Goal: Book appointment/travel/reservation

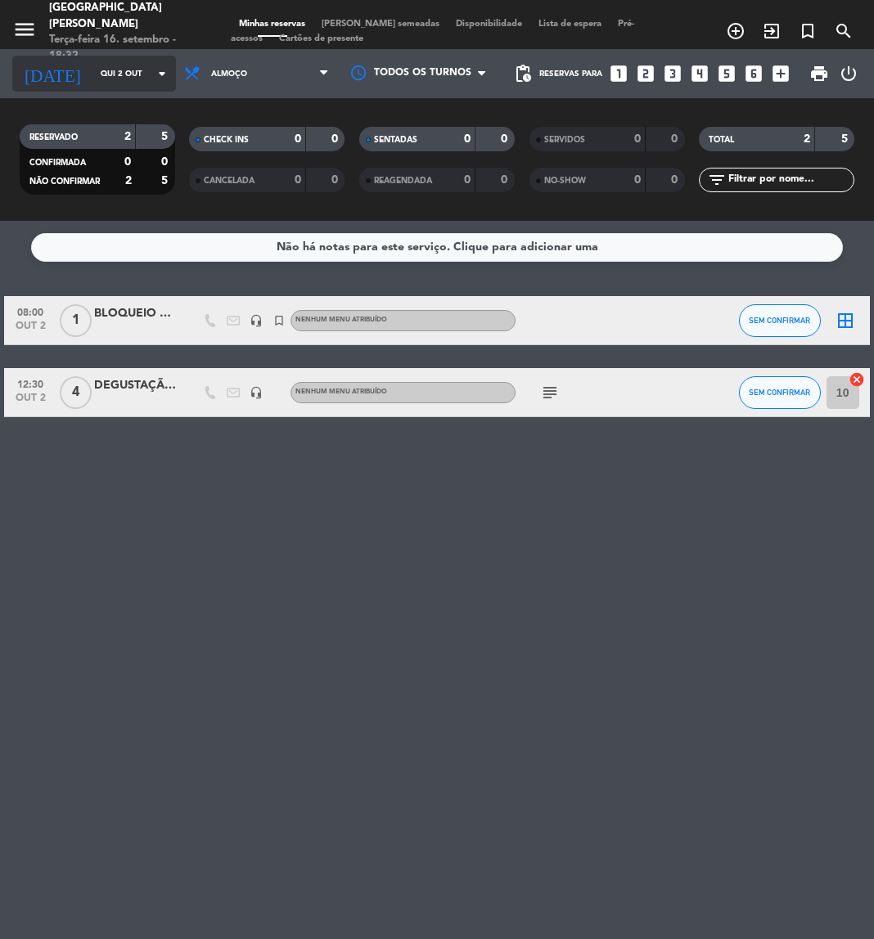
click at [64, 88] on div "[DATE] Qui 2 out arrow_drop_down" at bounding box center [94, 74] width 164 height 36
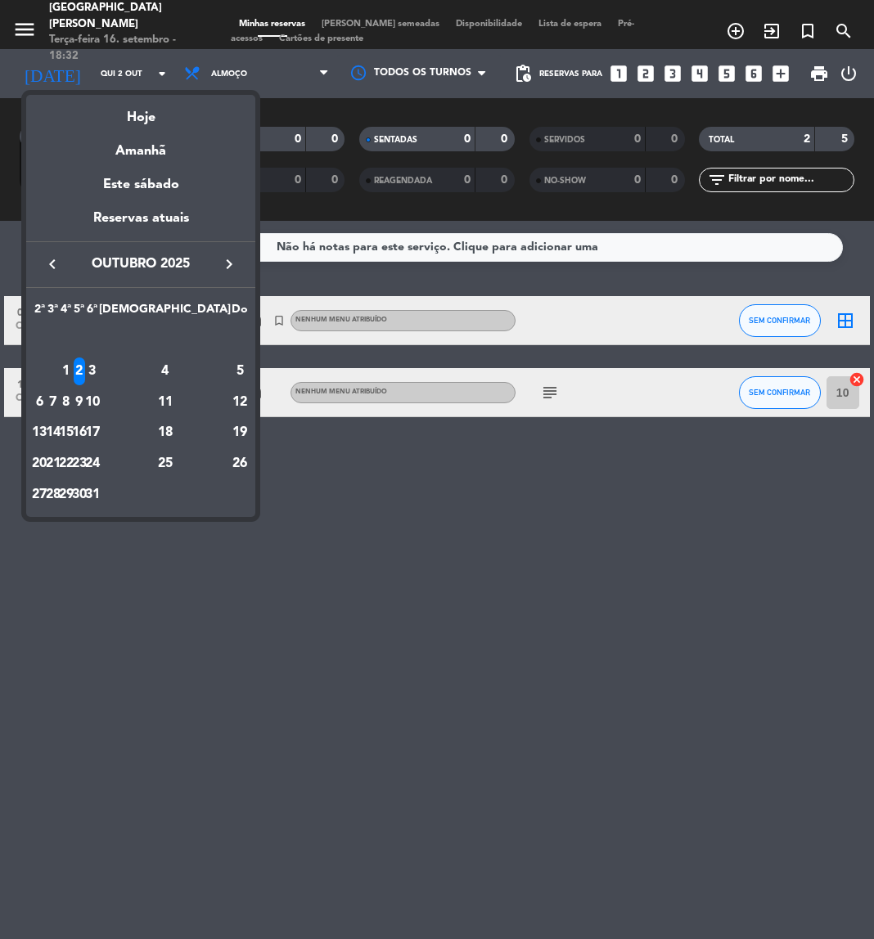
click at [54, 268] on icon "keyboard_arrow_left" at bounding box center [53, 264] width 20 height 20
click at [59, 492] on div "30" at bounding box center [53, 495] width 12 height 28
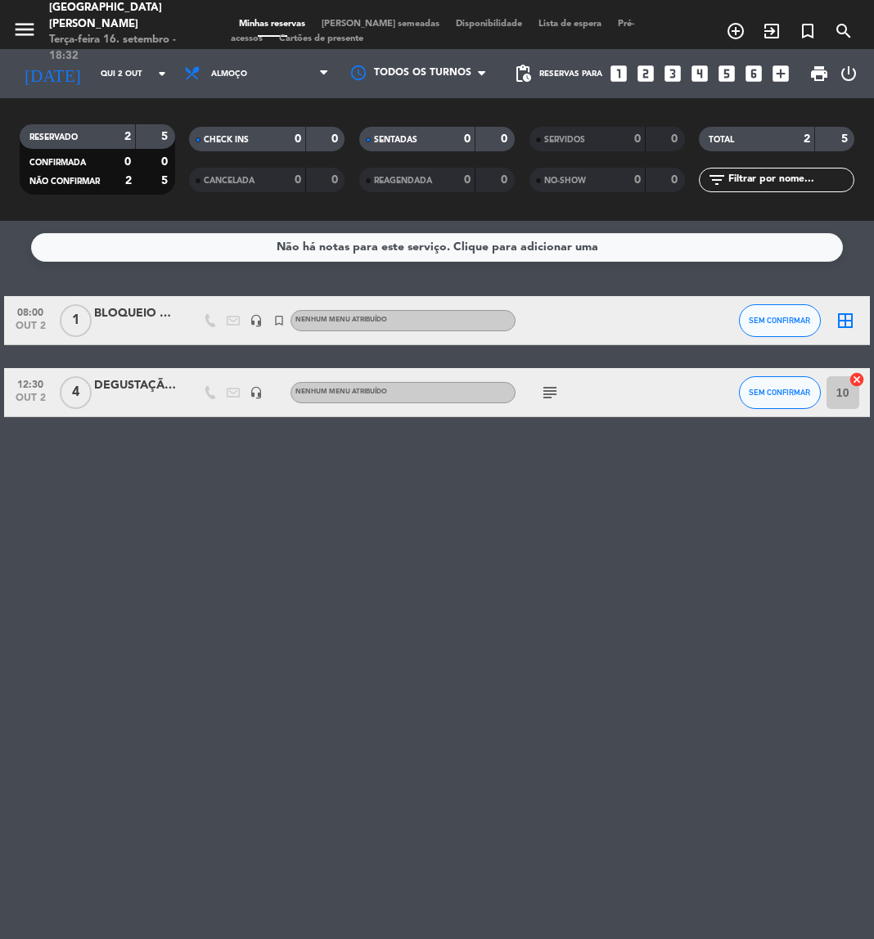
type input "Ter 30 set"
click at [129, 389] on div "EVENTO GREENTS" at bounding box center [135, 385] width 82 height 19
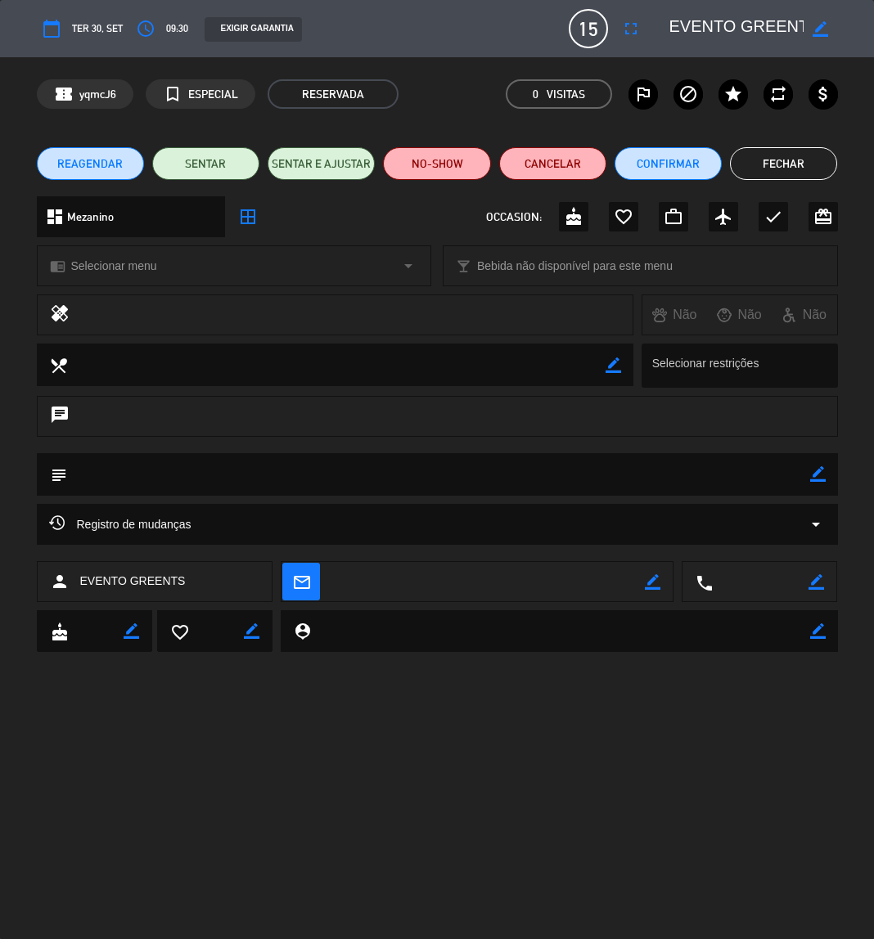
click at [817, 479] on icon "border_color" at bounding box center [818, 474] width 16 height 16
click at [772, 468] on textarea at bounding box center [438, 474] width 743 height 42
click at [334, 474] on textarea at bounding box center [438, 474] width 743 height 42
paste textarea "Montagem: Formato U na sala de evento e mesa única almoço canto das águas"
click at [810, 475] on icon at bounding box center [818, 474] width 16 height 16
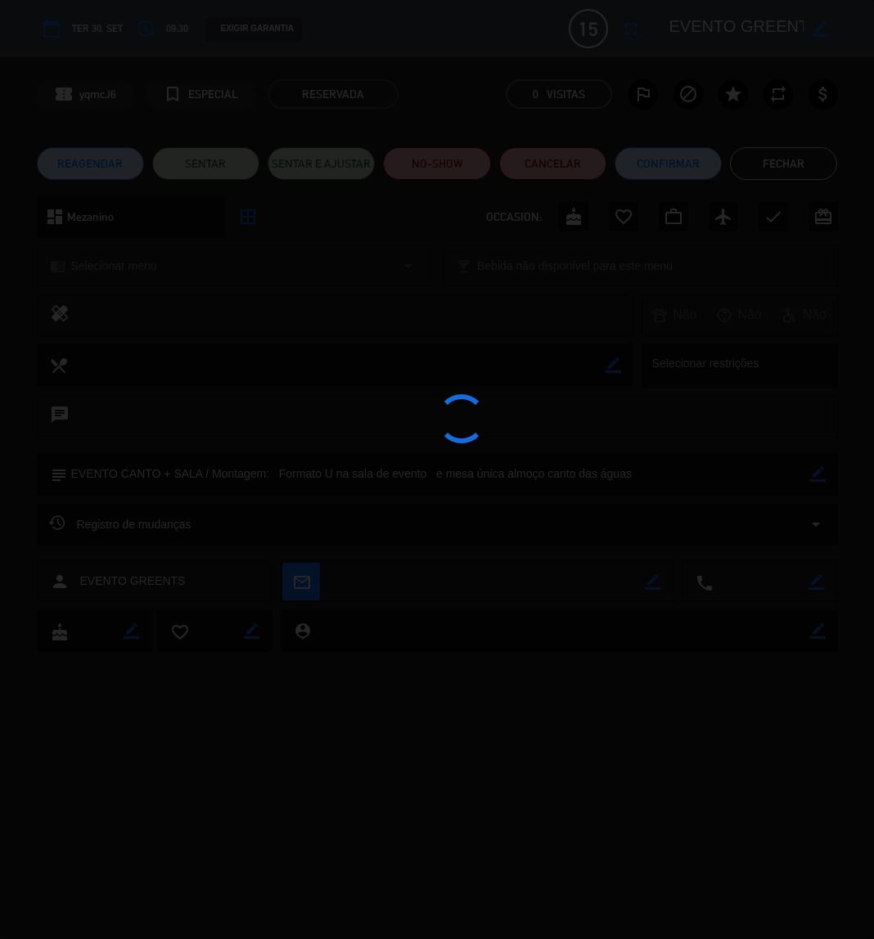
type textarea "EVENTO CANTO + SALA / Montagem: Formato U na sala de evento e mesa única almoço…"
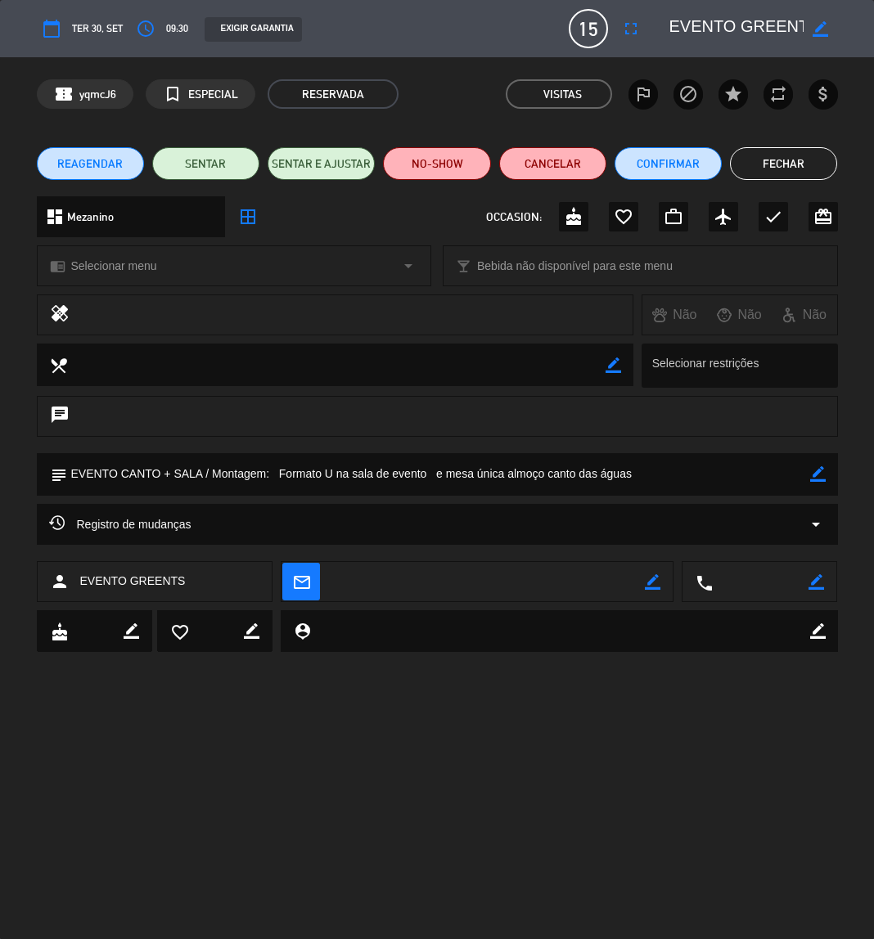
click at [782, 163] on button "Fechar" at bounding box center [783, 163] width 107 height 33
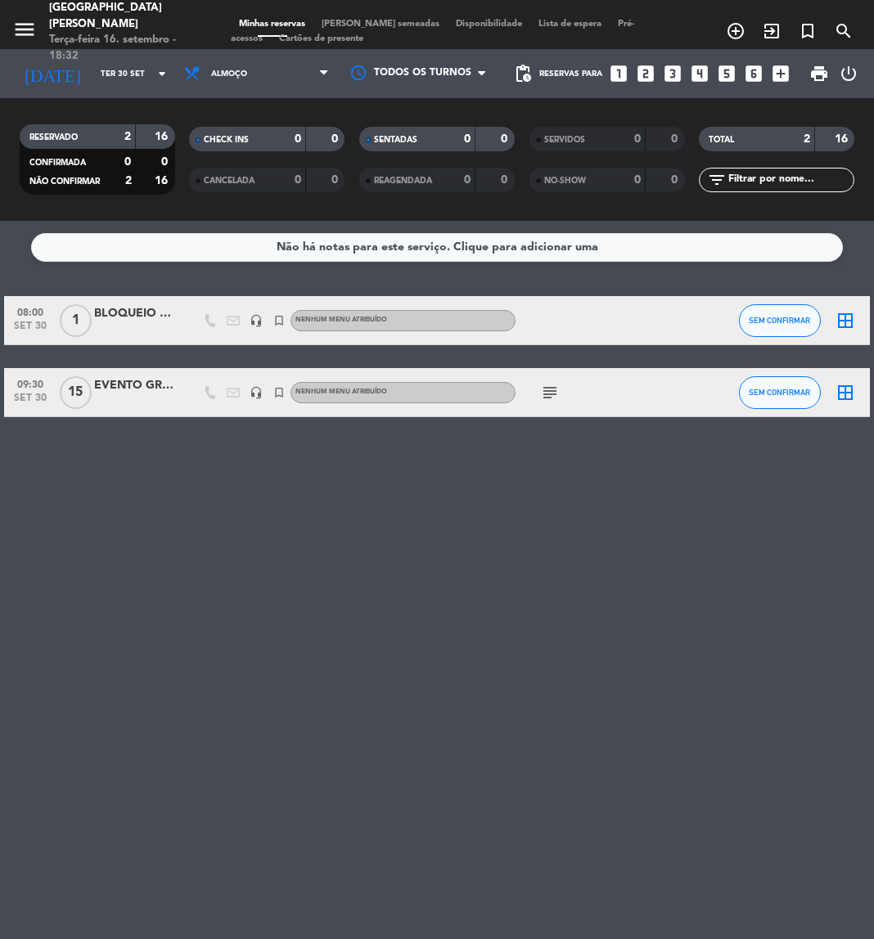
click at [545, 398] on icon "subject" at bounding box center [550, 393] width 20 height 20
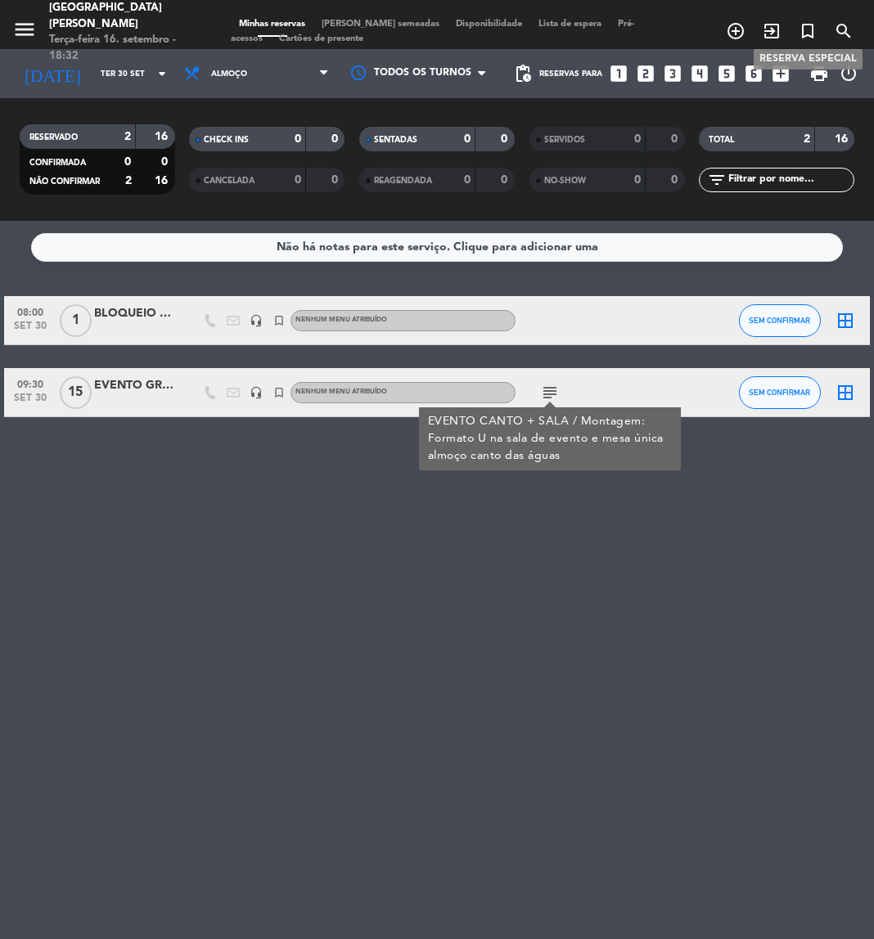
click at [806, 25] on icon "turned_in_not" at bounding box center [808, 31] width 20 height 20
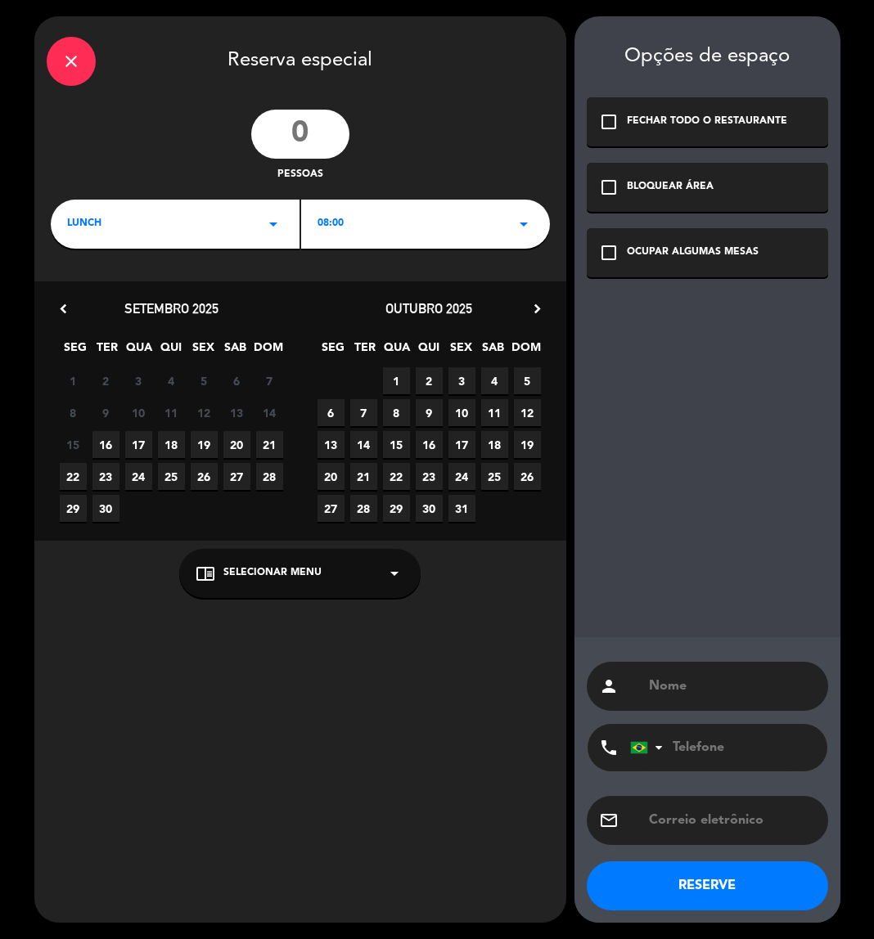
click at [310, 133] on input "number" at bounding box center [300, 134] width 98 height 49
type input "15"
click at [267, 233] on div "LUNCH arrow_drop_down" at bounding box center [175, 224] width 249 height 49
click at [413, 227] on div "08:00 arrow_drop_down" at bounding box center [425, 224] width 249 height 49
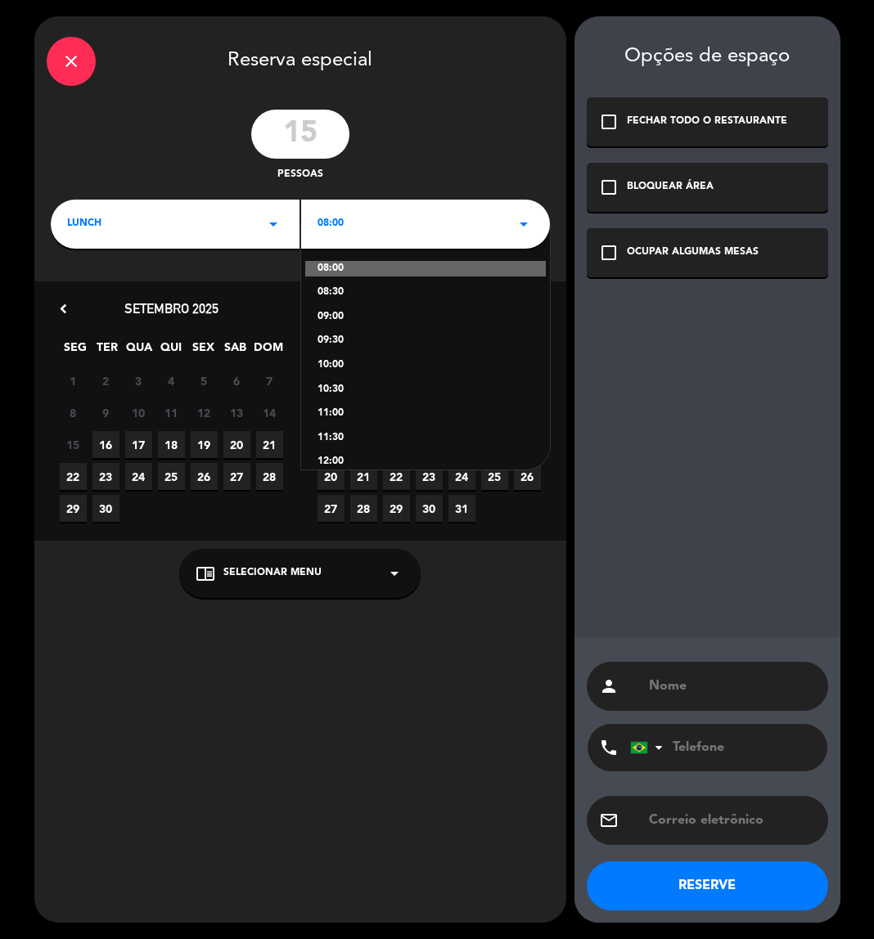
click at [335, 339] on div "09:30" at bounding box center [425, 341] width 216 height 16
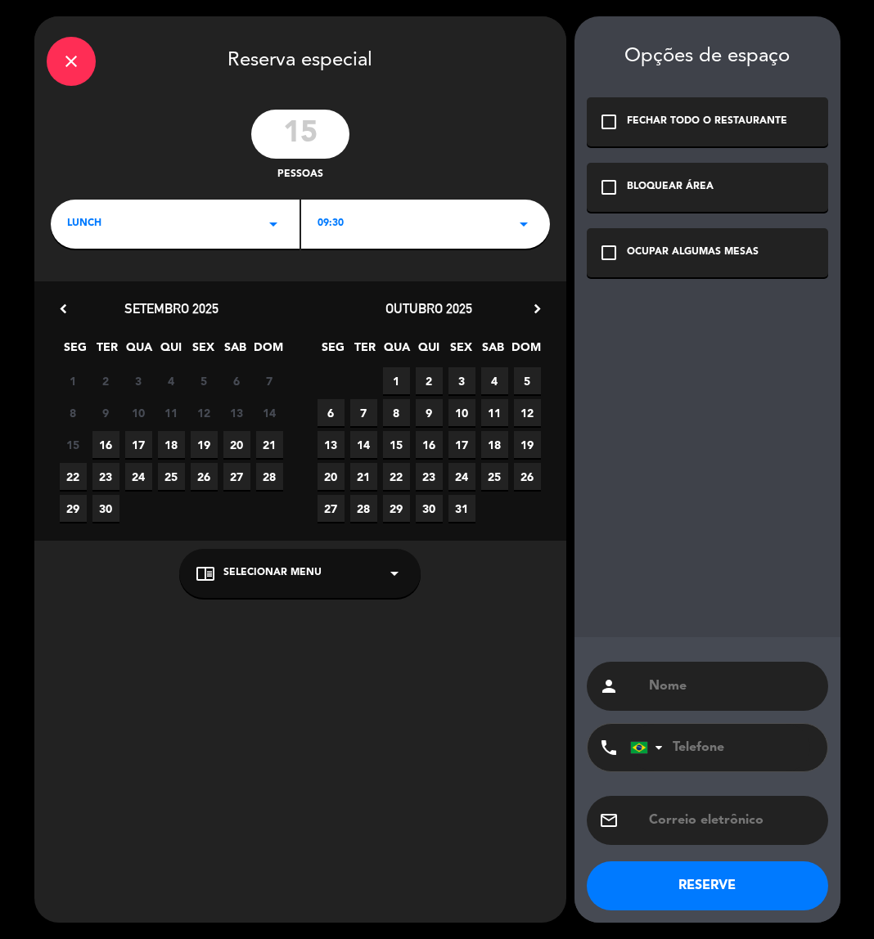
click at [402, 377] on span "1" at bounding box center [396, 380] width 27 height 27
click at [611, 184] on icon "check_box_outline_blank" at bounding box center [609, 188] width 20 height 20
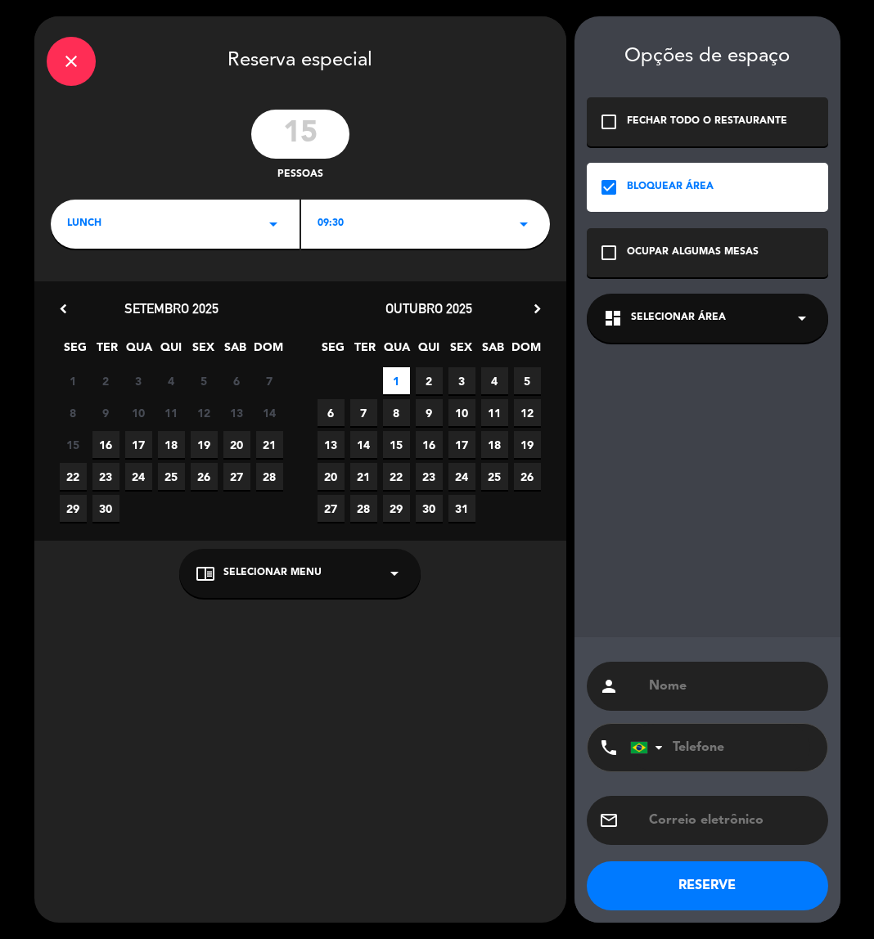
click at [723, 326] on div "dashboard Selecionar área arrow_drop_down" at bounding box center [707, 318] width 241 height 49
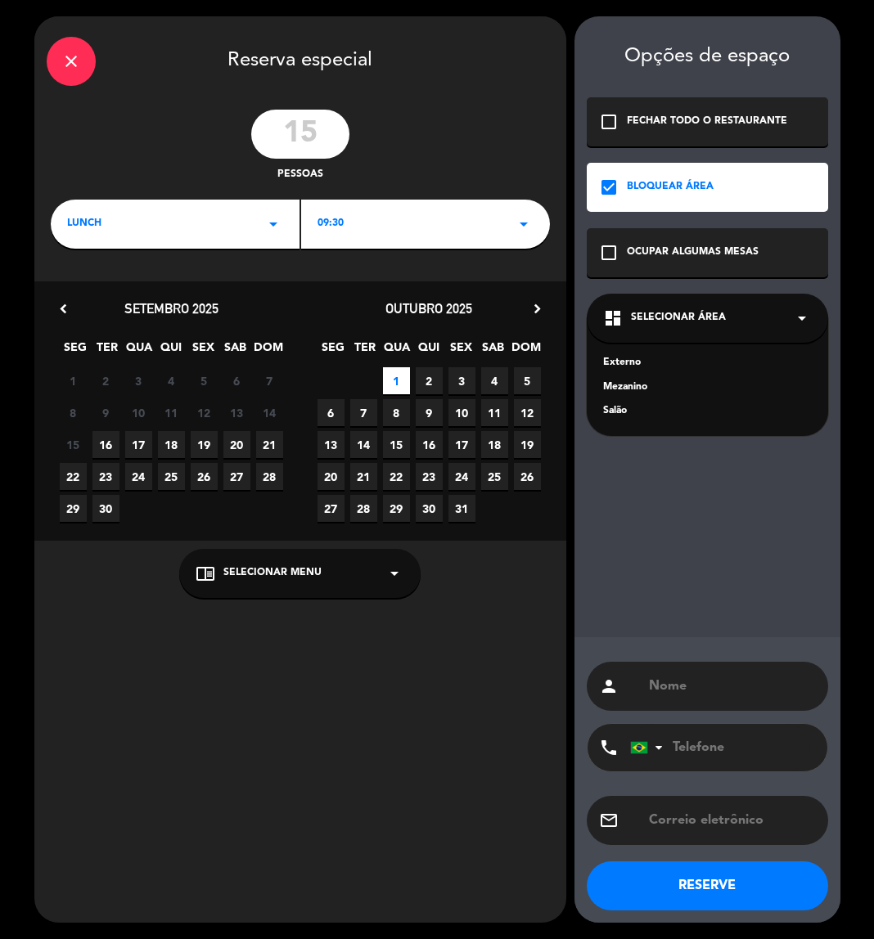
click at [629, 388] on div "Mezanino" at bounding box center [707, 388] width 209 height 16
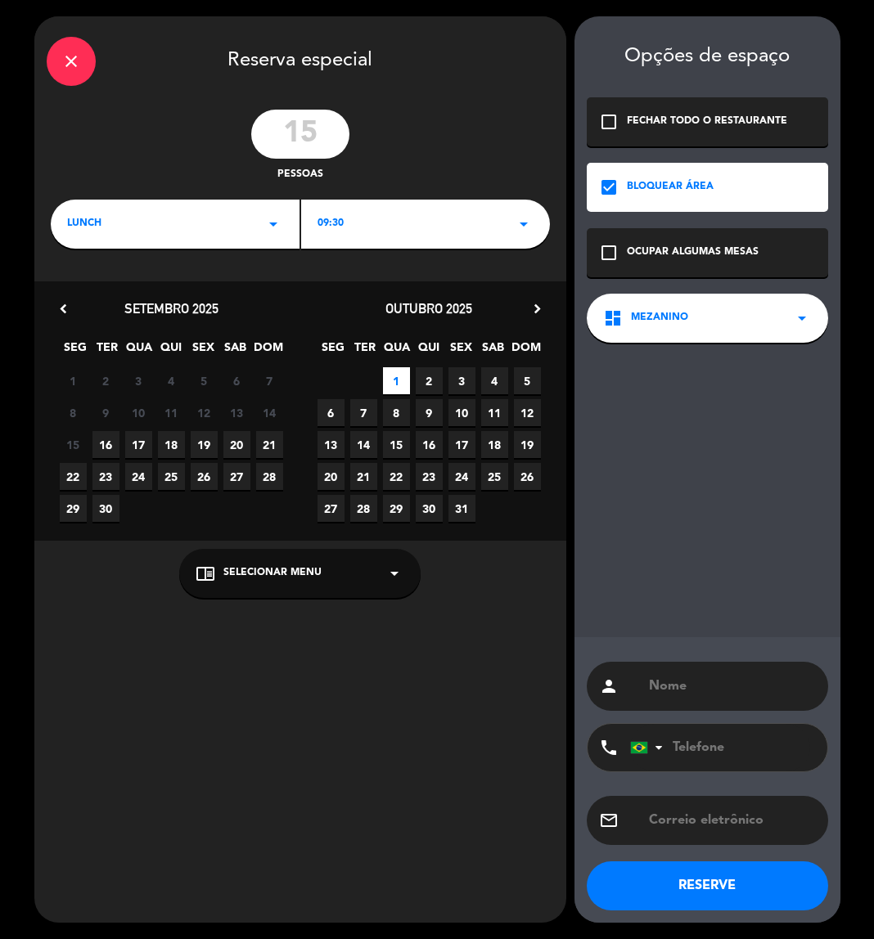
click at [694, 691] on input "text" at bounding box center [731, 686] width 169 height 23
type input "EVENTO GREENTS"
click at [649, 890] on button "RESERVE" at bounding box center [707, 886] width 241 height 49
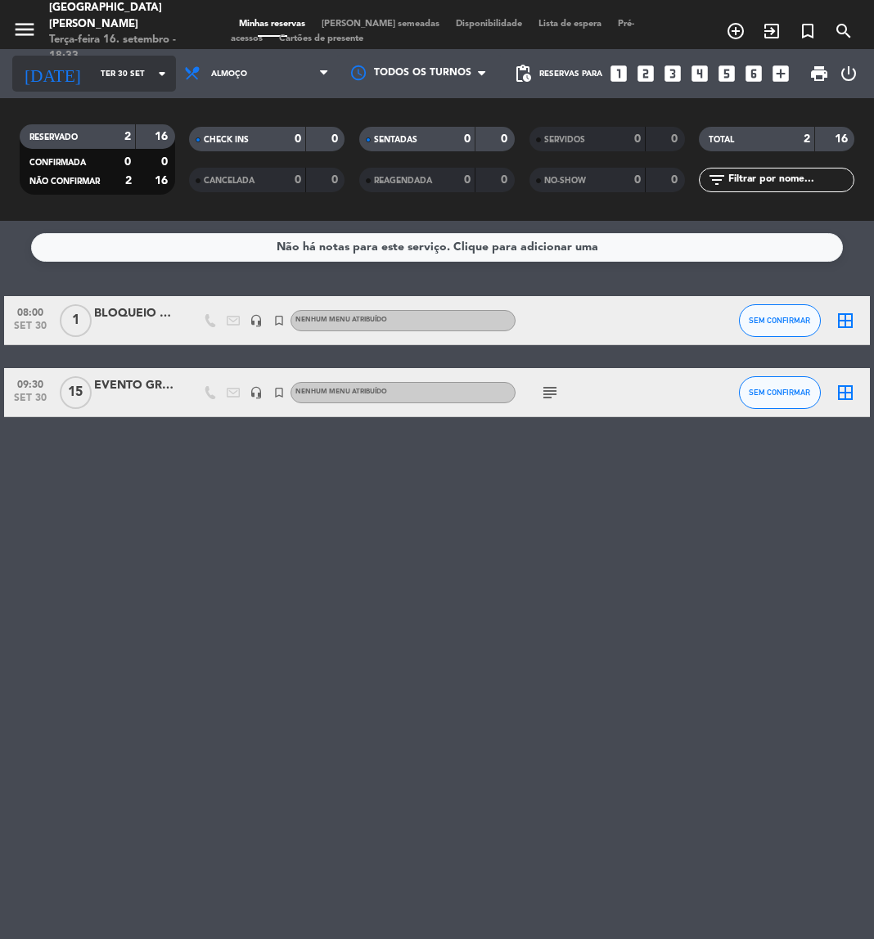
click at [124, 83] on input "Ter 30 set" at bounding box center [147, 73] width 110 height 25
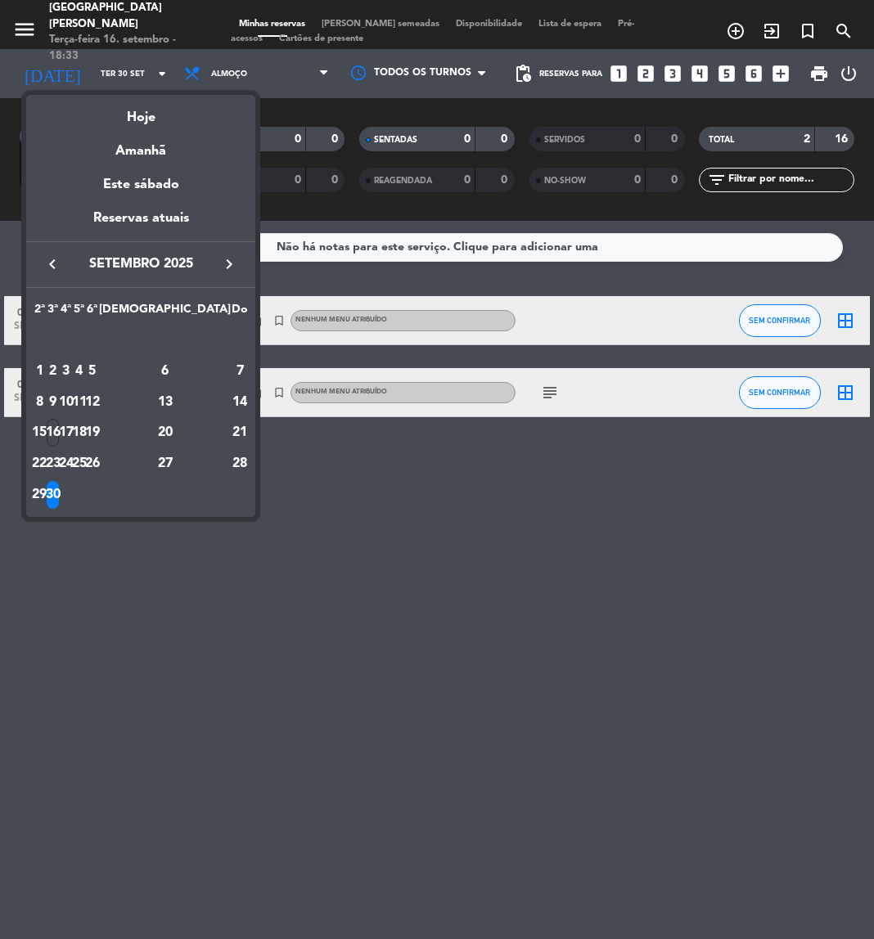
click at [236, 264] on icon "keyboard_arrow_right" at bounding box center [229, 264] width 20 height 20
click at [72, 378] on div "1" at bounding box center [66, 372] width 12 height 28
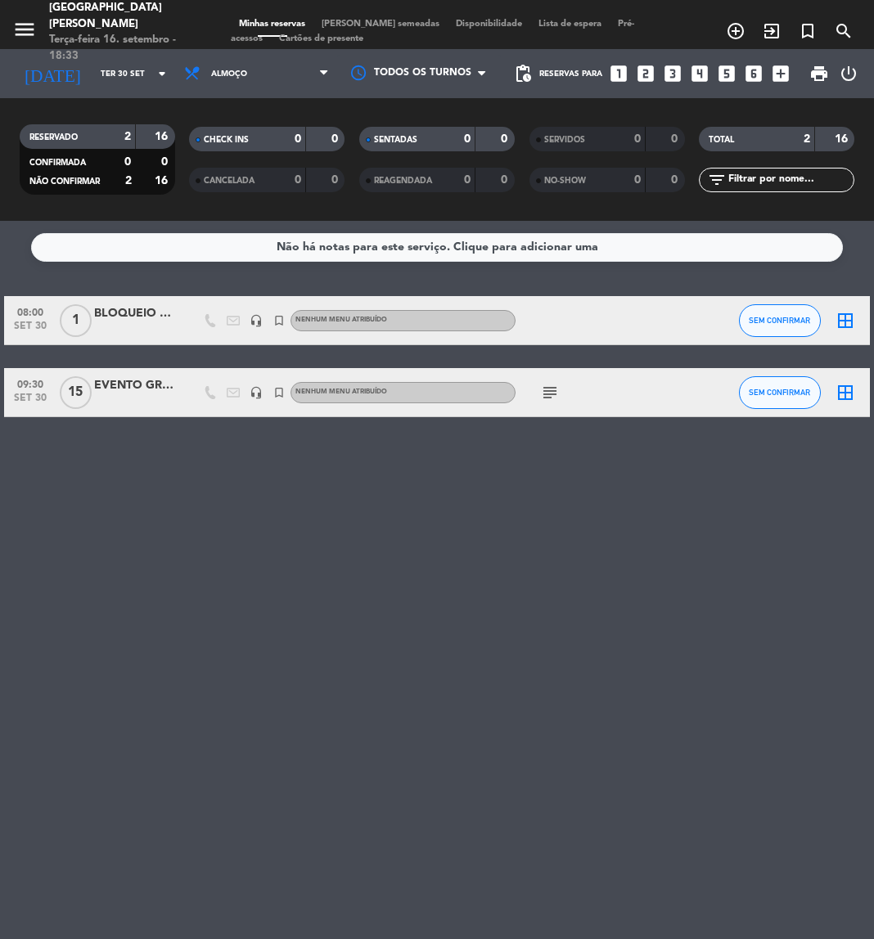
type input "Qua 1 out"
click at [117, 331] on div at bounding box center [135, 329] width 82 height 13
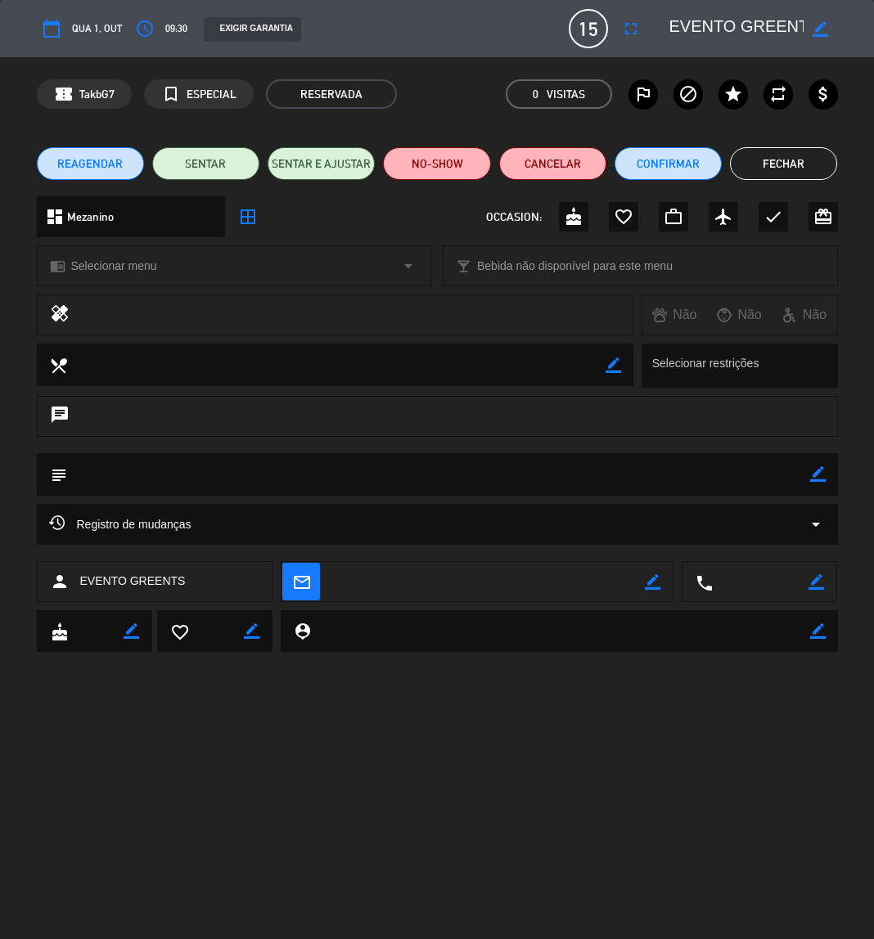
click at [819, 477] on icon "border_color" at bounding box center [818, 474] width 16 height 16
click at [756, 462] on textarea at bounding box center [438, 474] width 743 height 42
click at [306, 473] on textarea at bounding box center [438, 474] width 743 height 42
paste textarea "Montagem: Formato U na sala de evento e mesa única almoço canto das águas"
click at [816, 476] on icon at bounding box center [818, 474] width 16 height 16
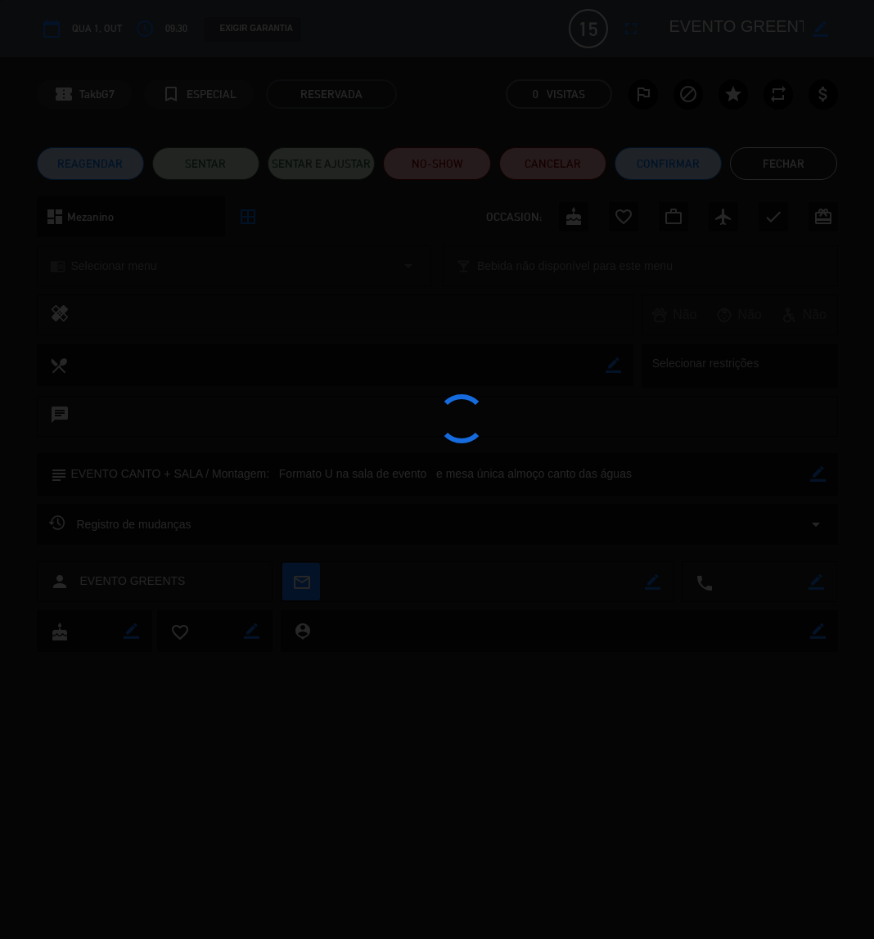
type textarea "EVENTO CANTO + SALA / Montagem: Formato U na sala de evento e mesa única almoço…"
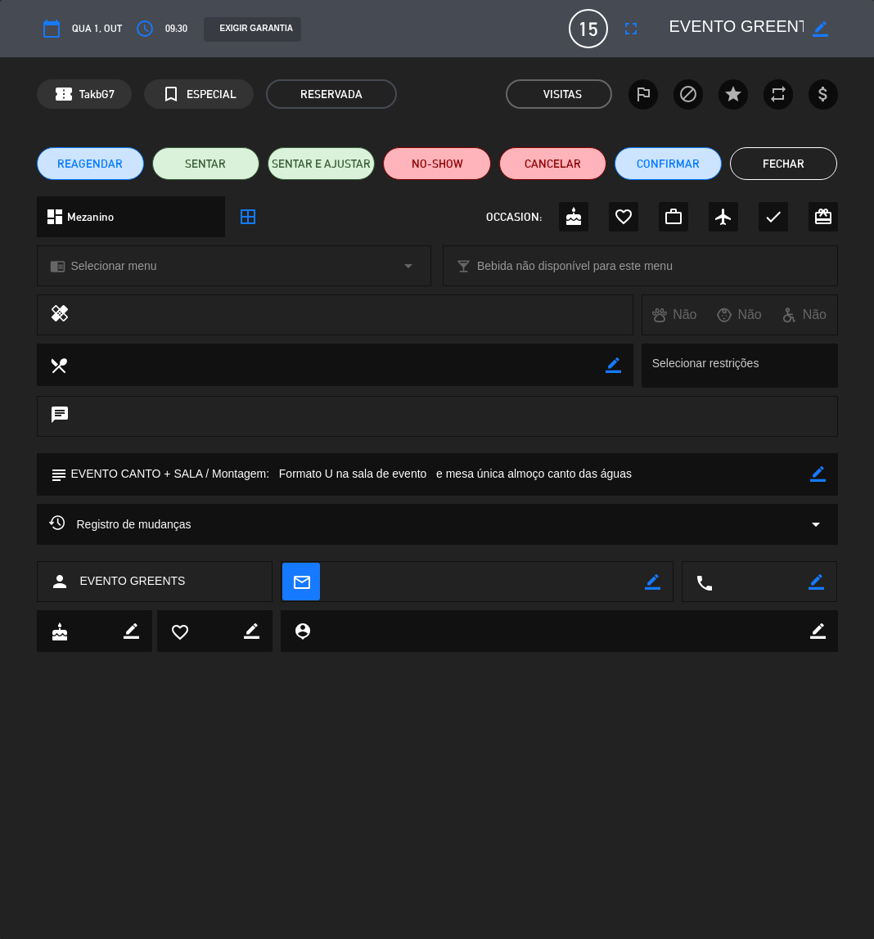
click at [787, 147] on button "Fechar" at bounding box center [783, 163] width 107 height 33
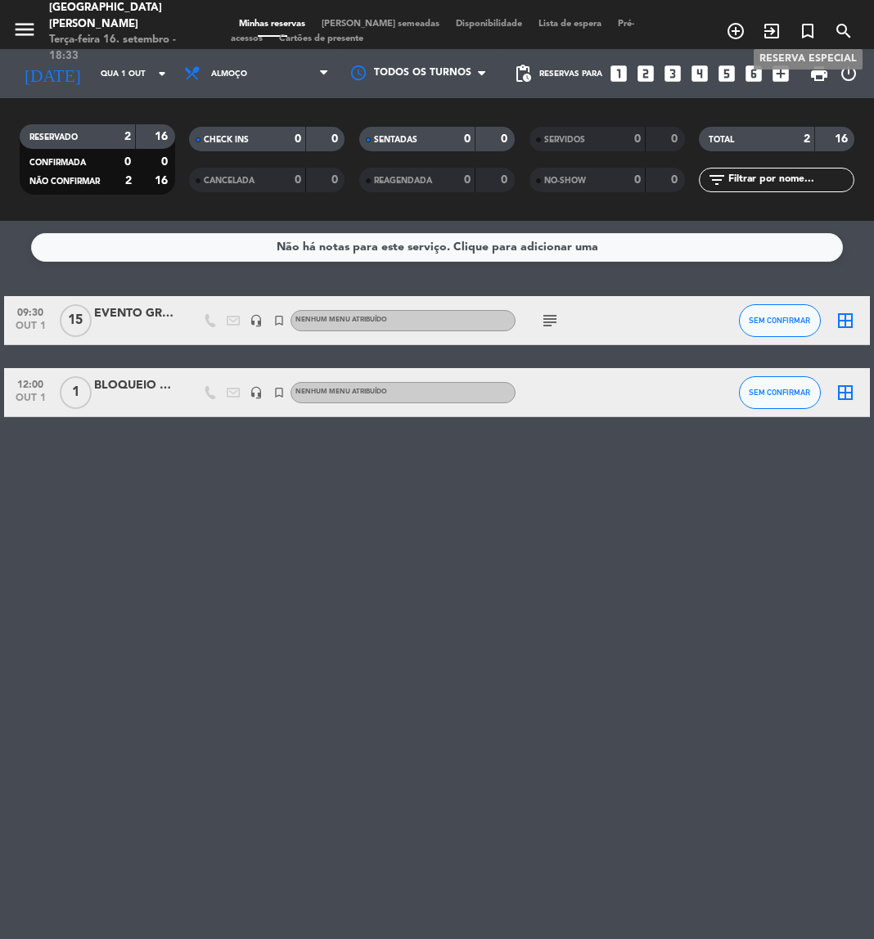
click at [802, 21] on icon "turned_in_not" at bounding box center [808, 31] width 20 height 20
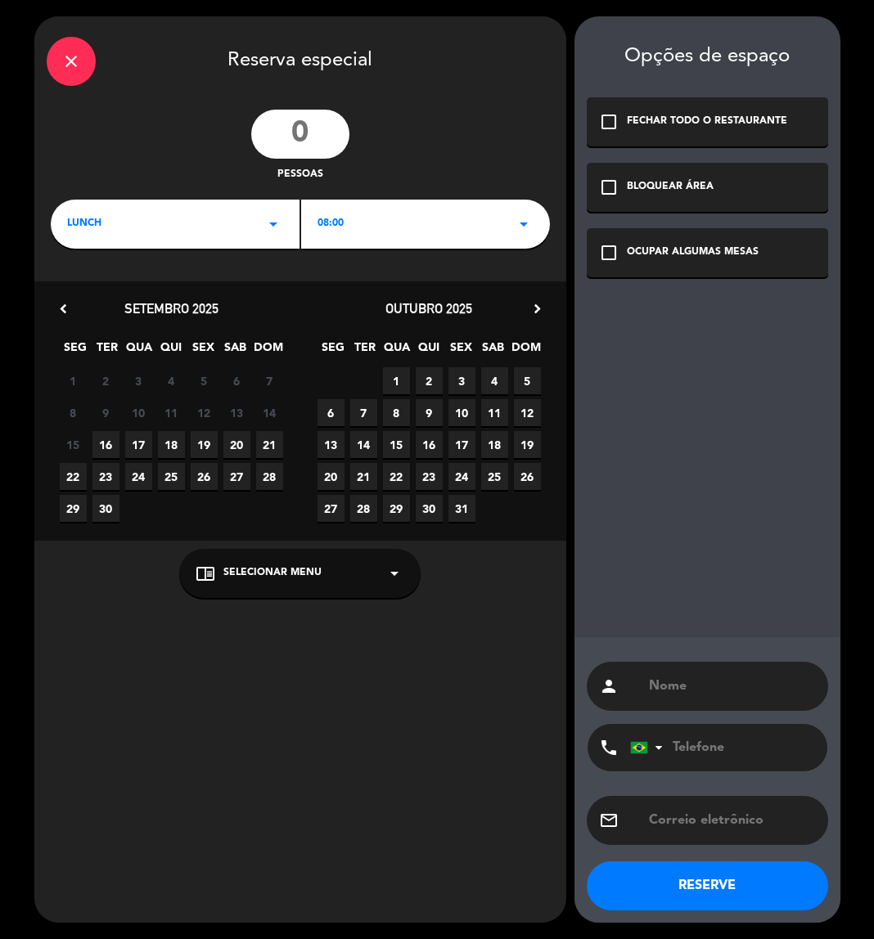
click at [315, 129] on input "number" at bounding box center [300, 134] width 98 height 49
type input "30"
click at [241, 222] on div "LUNCH arrow_drop_down" at bounding box center [175, 224] width 249 height 49
click at [416, 206] on div "08:00 arrow_drop_down" at bounding box center [425, 224] width 249 height 49
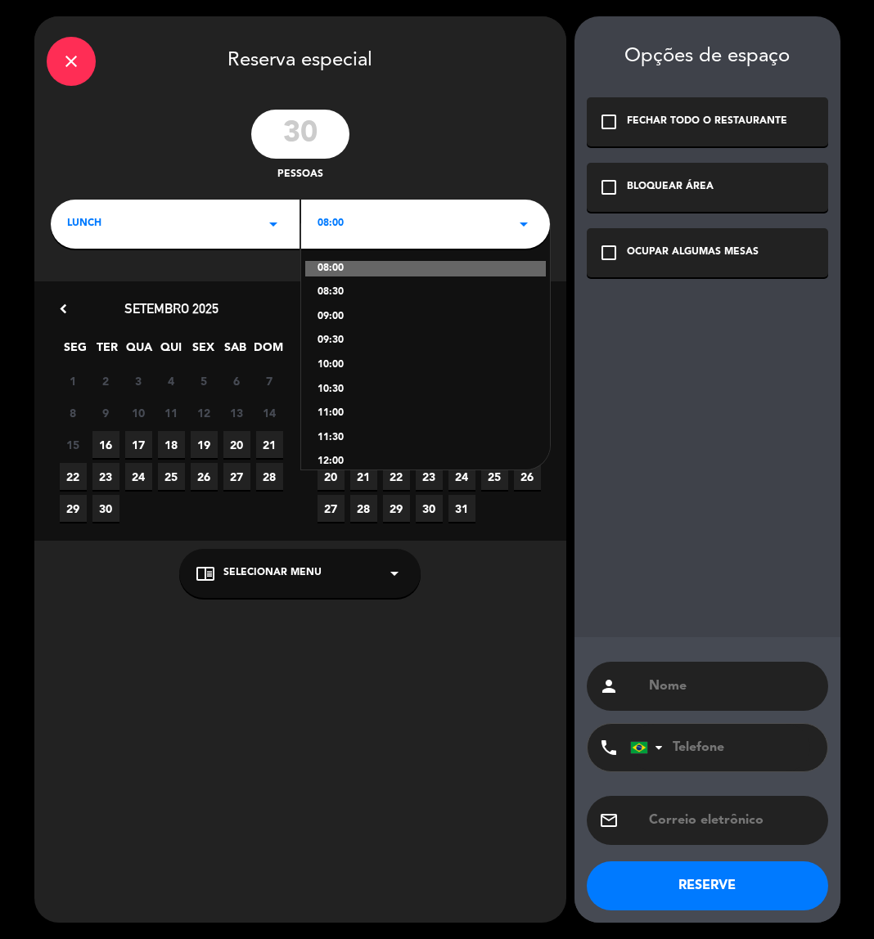
click at [339, 295] on div "08:30" at bounding box center [425, 293] width 216 height 16
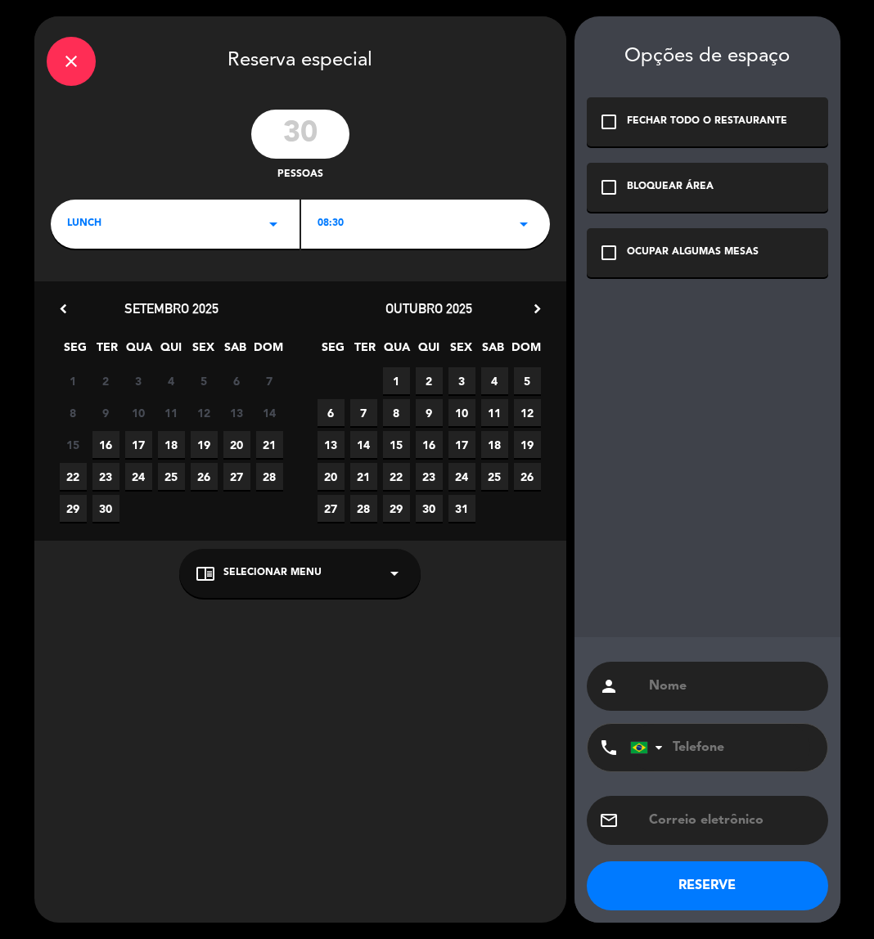
click at [399, 222] on div "08:30 arrow_drop_down" at bounding box center [425, 224] width 249 height 49
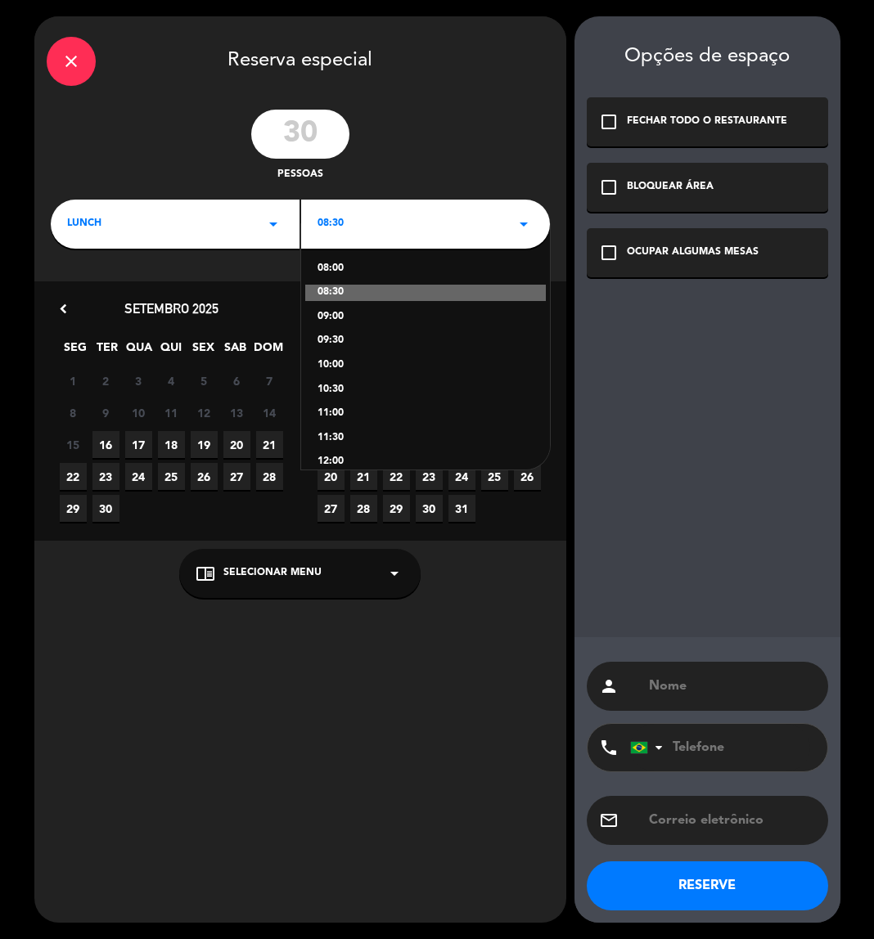
click at [358, 265] on div "08:00" at bounding box center [425, 269] width 216 height 16
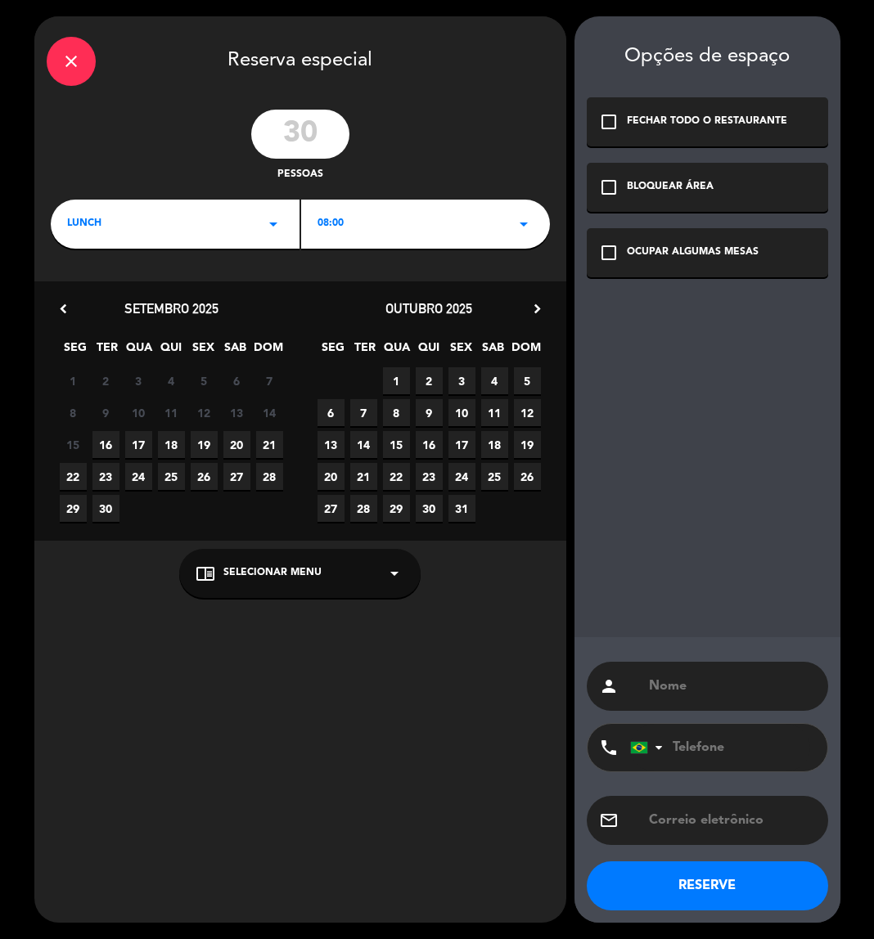
click at [623, 182] on div "check_box_outline_blank BLOQUEAR ÁREA" at bounding box center [707, 187] width 241 height 49
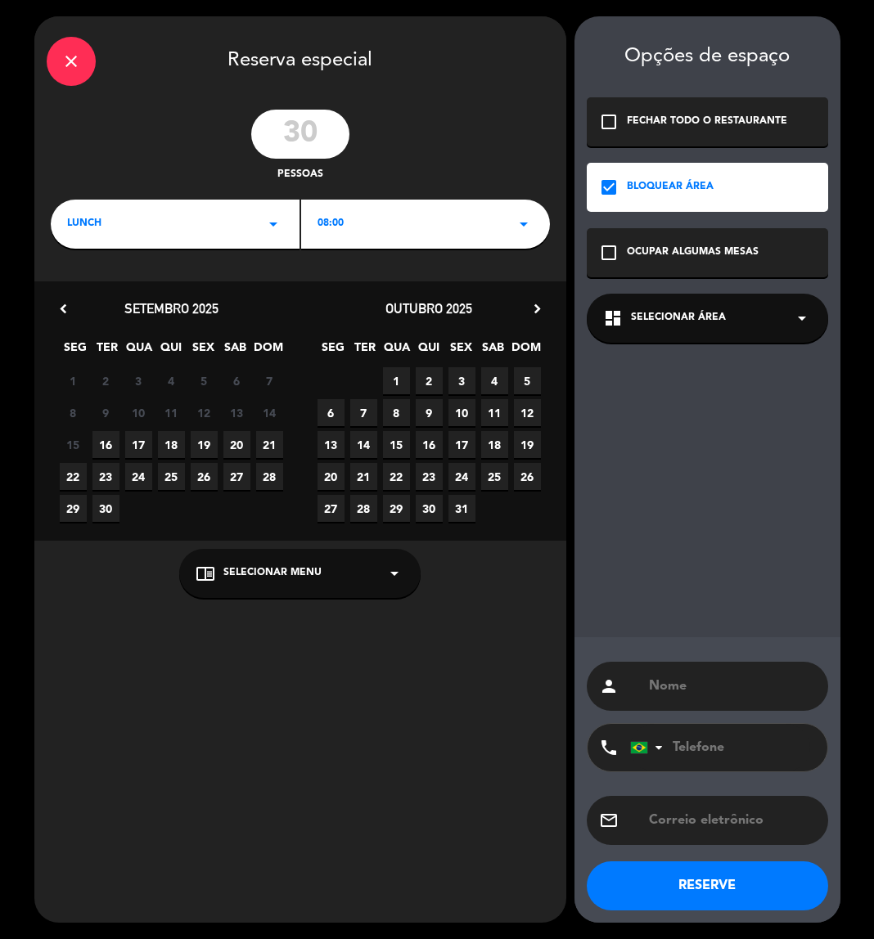
click at [768, 320] on div "dashboard Selecionar área arrow_drop_down" at bounding box center [707, 318] width 241 height 49
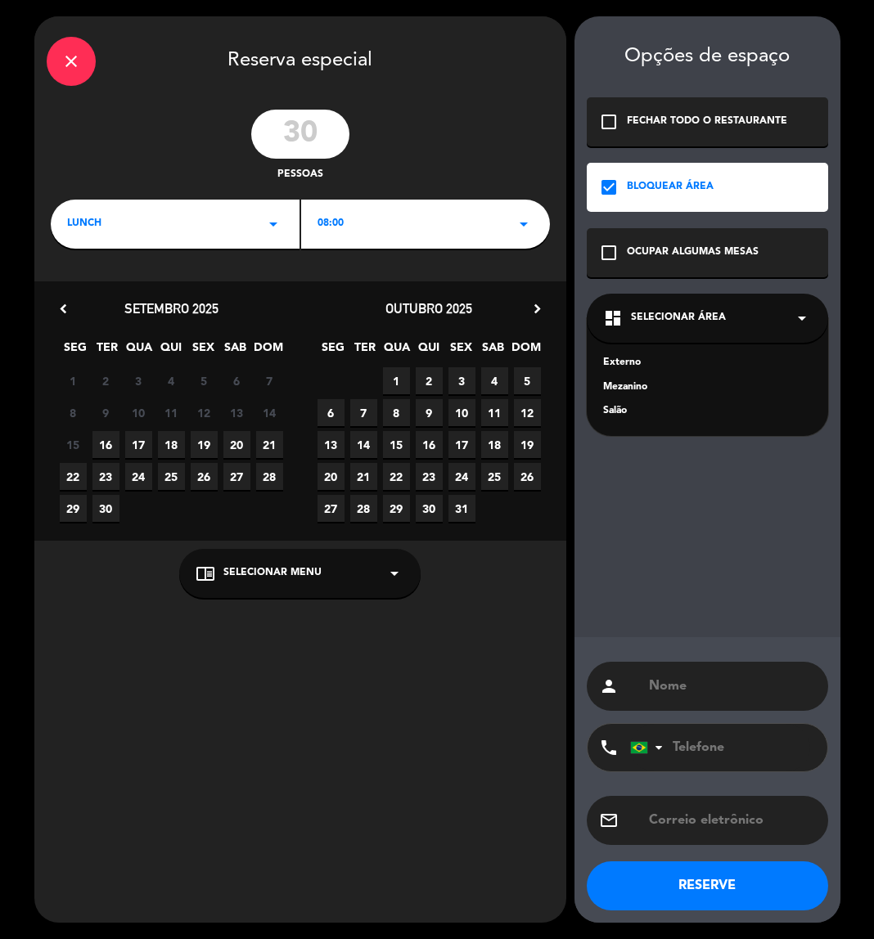
click at [616, 385] on div "Mezanino" at bounding box center [707, 388] width 209 height 16
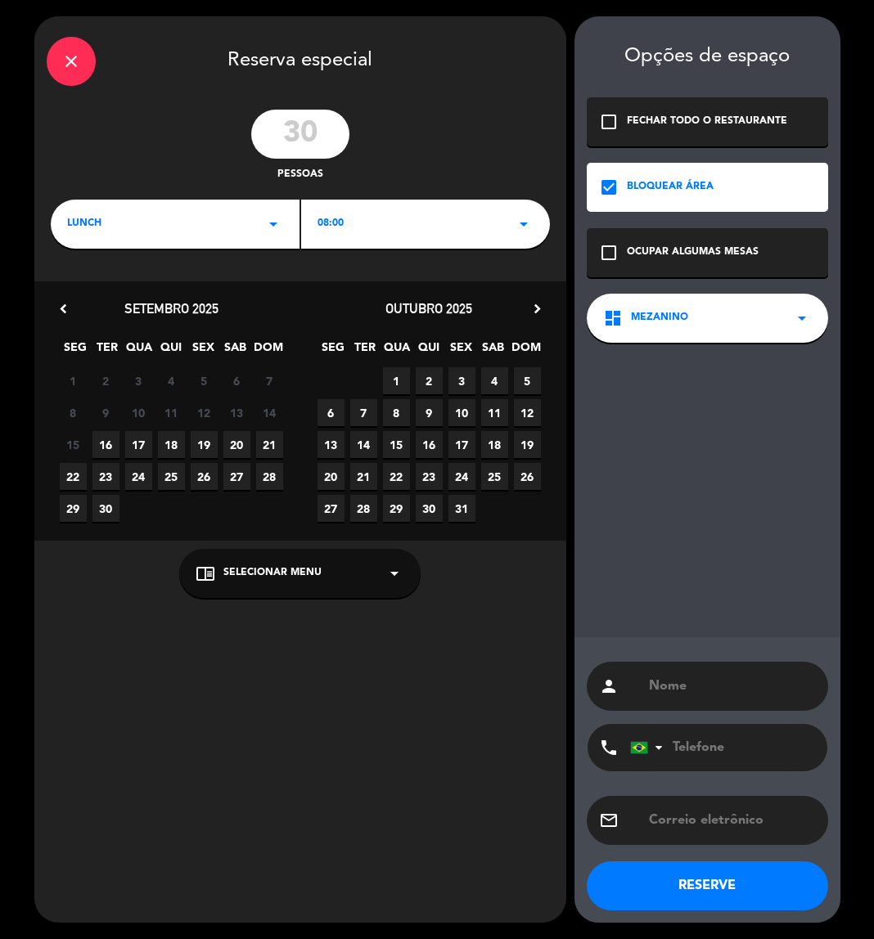
click at [723, 697] on input "text" at bounding box center [731, 686] width 169 height 23
type input "EVENTO CONVERSION"
click at [668, 898] on button "RESERVE" at bounding box center [707, 886] width 241 height 49
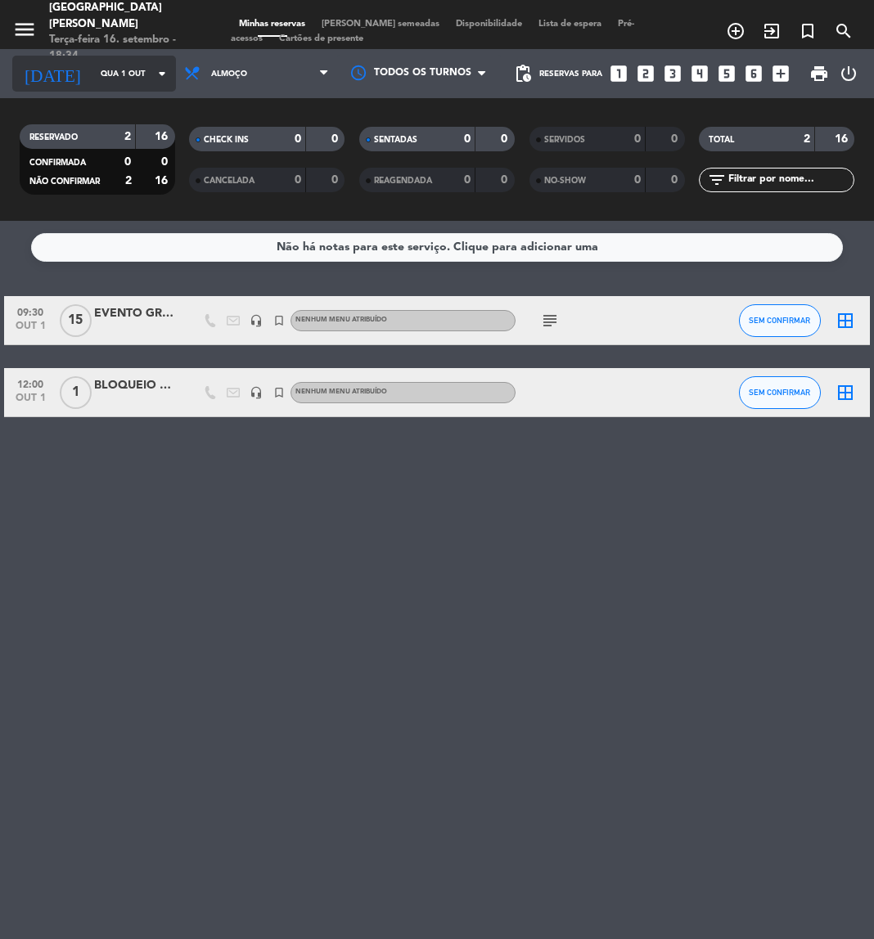
click at [96, 70] on input "Qua 1 out" at bounding box center [147, 73] width 110 height 25
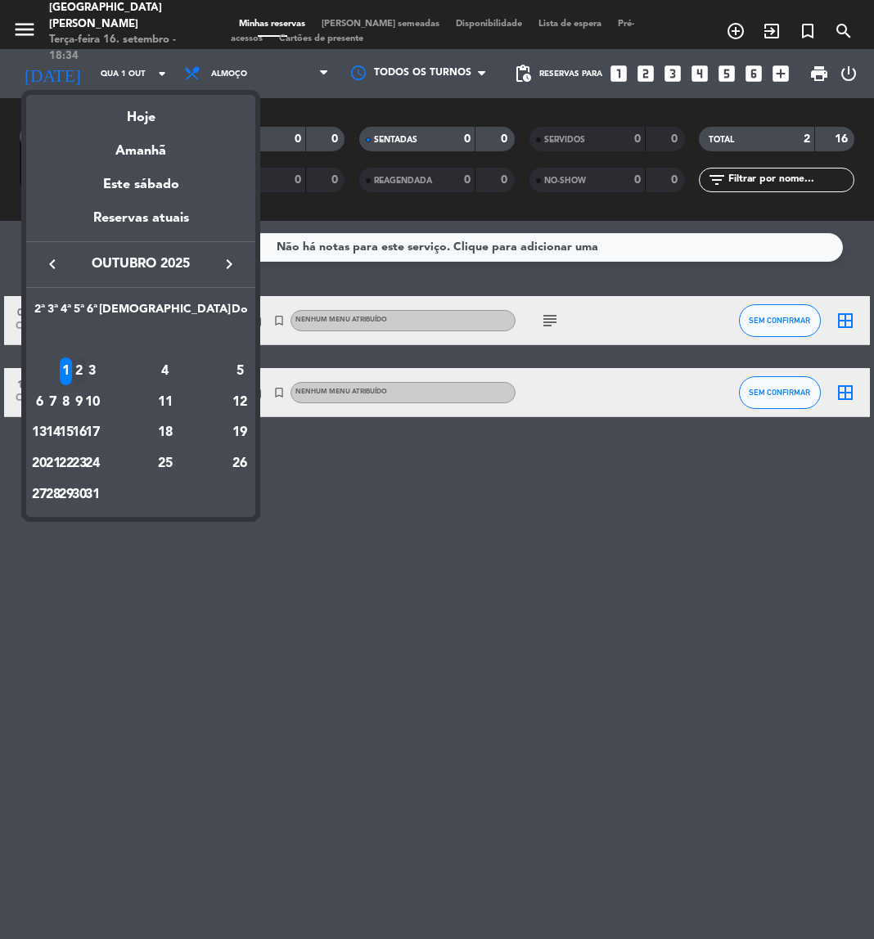
click at [86, 368] on div "2" at bounding box center [80, 372] width 12 height 28
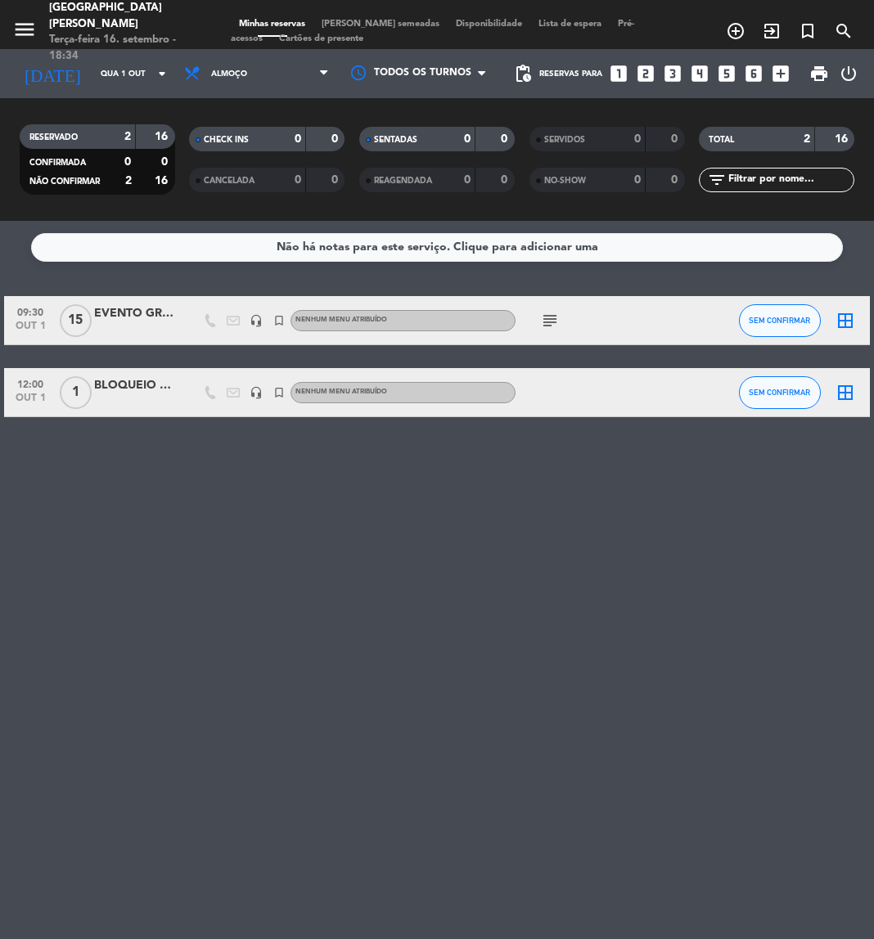
type input "Qui 2 out"
click at [137, 395] on div at bounding box center [135, 401] width 82 height 13
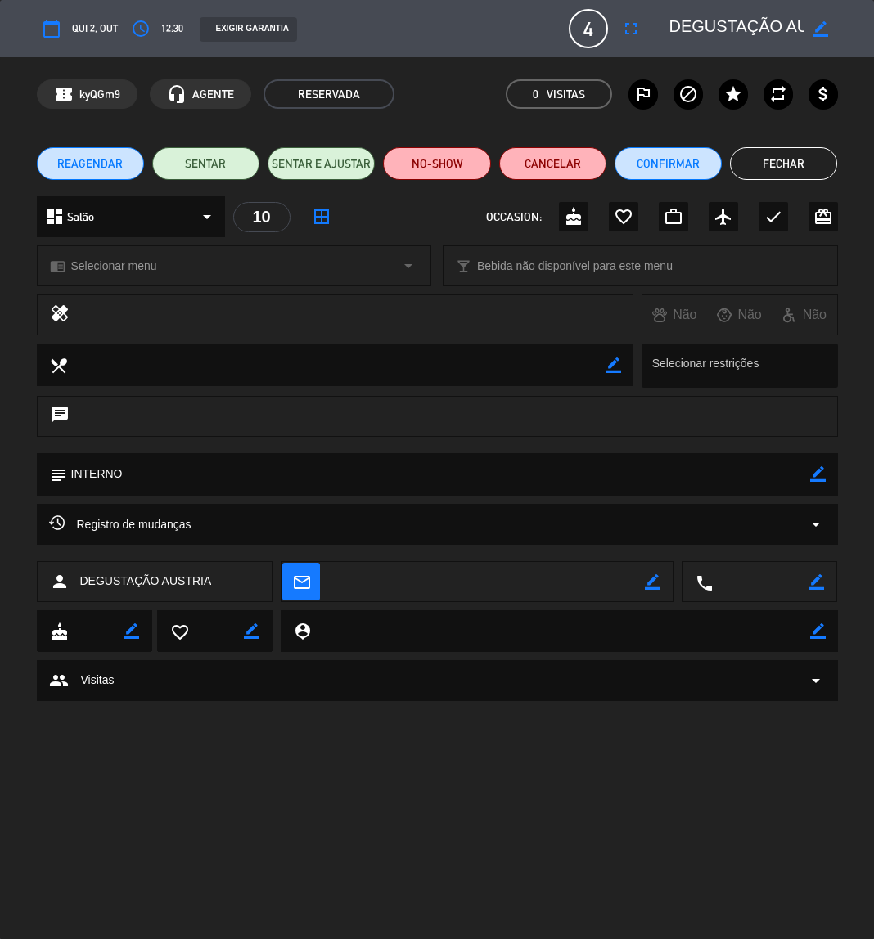
click at [759, 169] on button "Fechar" at bounding box center [783, 163] width 107 height 33
